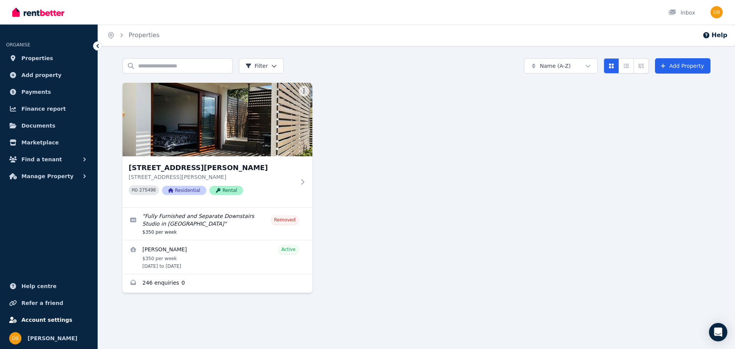
click at [56, 318] on span "Account settings" at bounding box center [46, 319] width 51 height 9
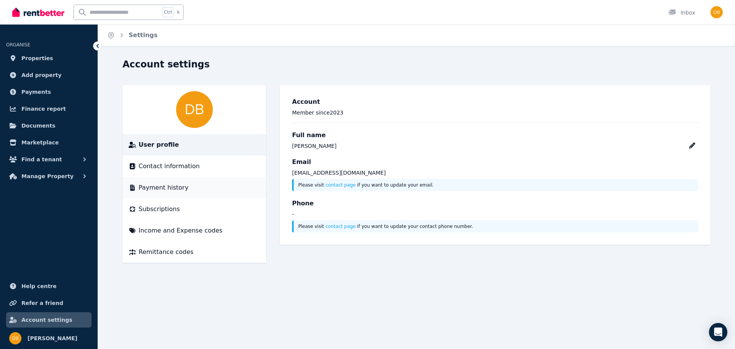
click at [178, 190] on span "Payment history" at bounding box center [164, 187] width 50 height 9
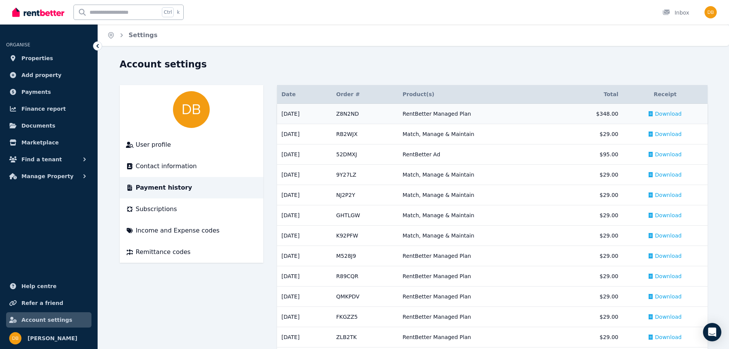
click at [500, 114] on div "RentBetter Managed Plan" at bounding box center [479, 114] width 153 height 8
click at [665, 112] on span "Download" at bounding box center [669, 114] width 27 height 8
